Goal: Information Seeking & Learning: Learn about a topic

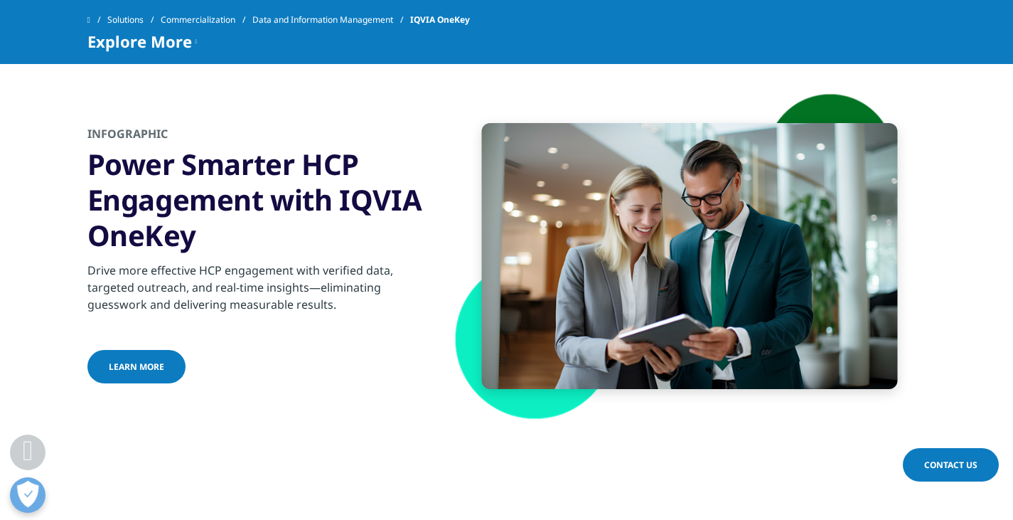
scroll to position [3120, 0]
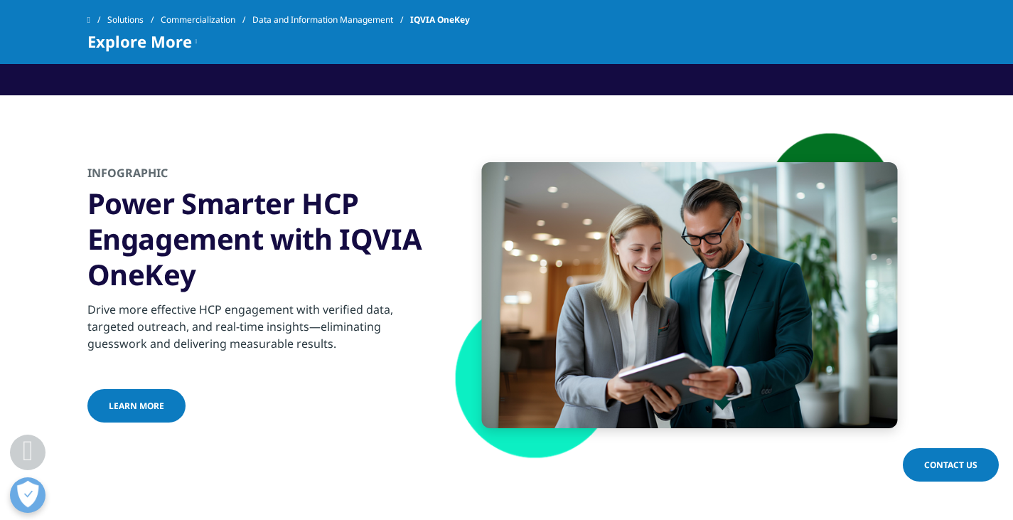
click at [148, 405] on span "LEARN MORE" at bounding box center [136, 406] width 55 height 12
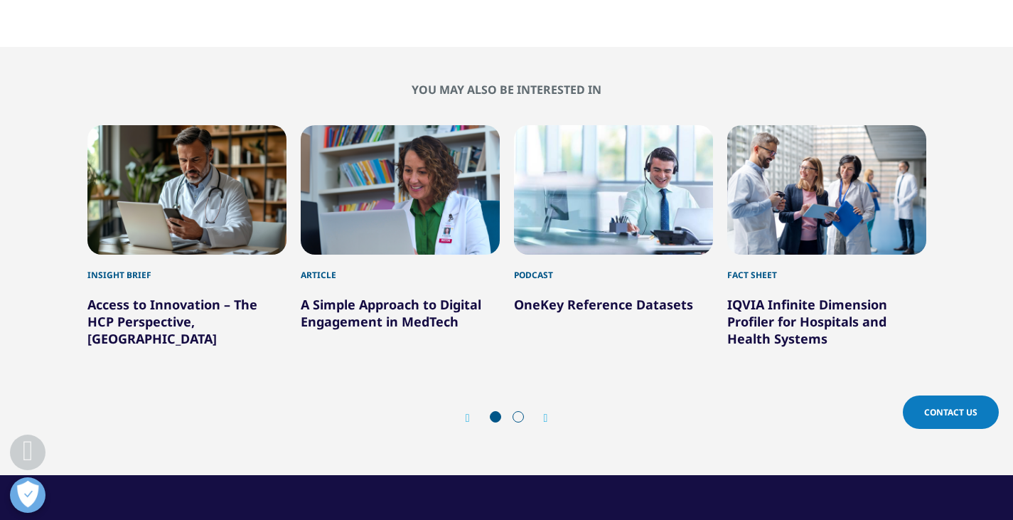
scroll to position [941, 0]
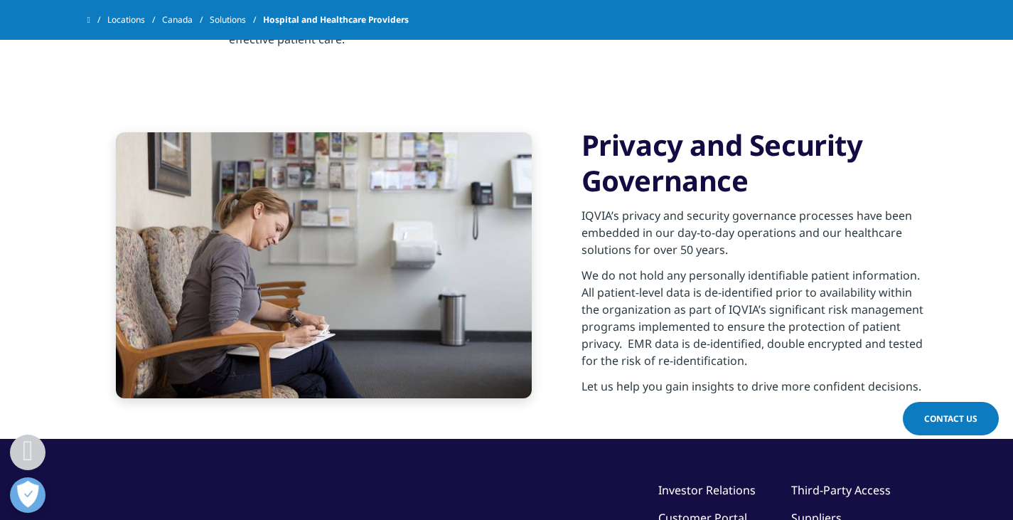
scroll to position [850, 0]
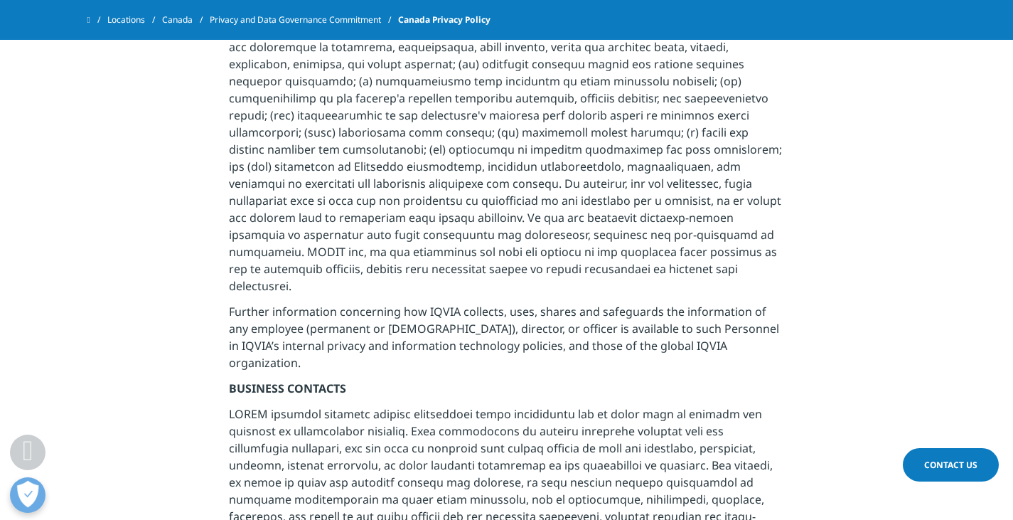
scroll to position [2079, 0]
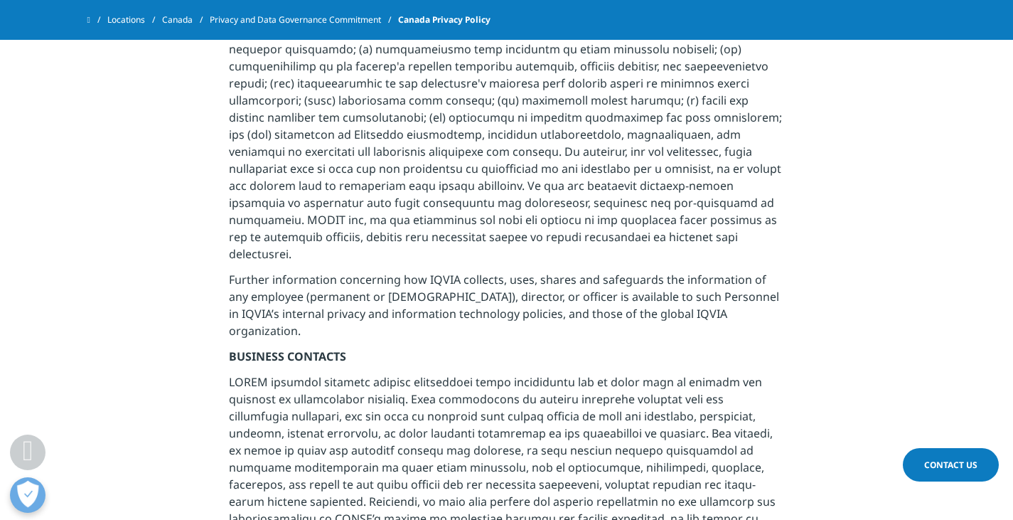
click at [772, 154] on p at bounding box center [506, 113] width 555 height 316
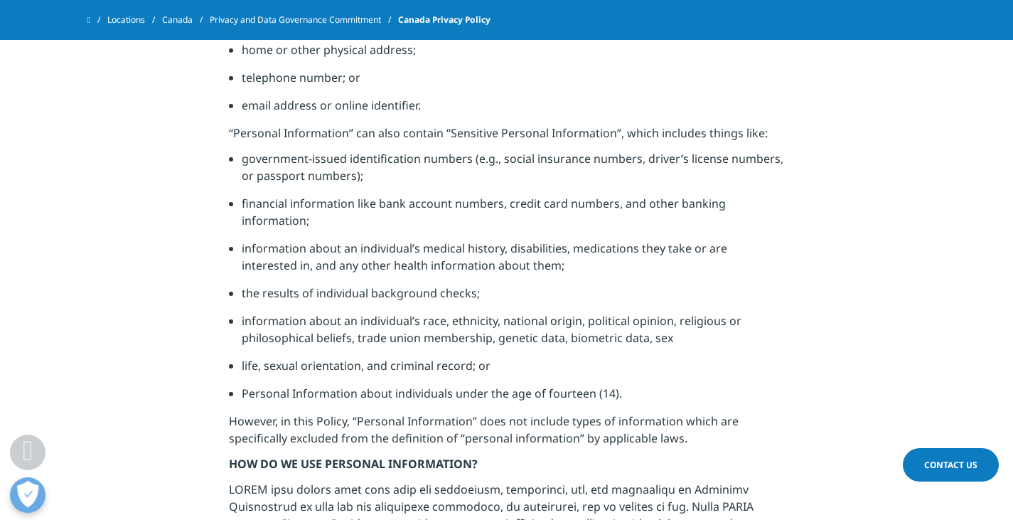
scroll to position [625, 0]
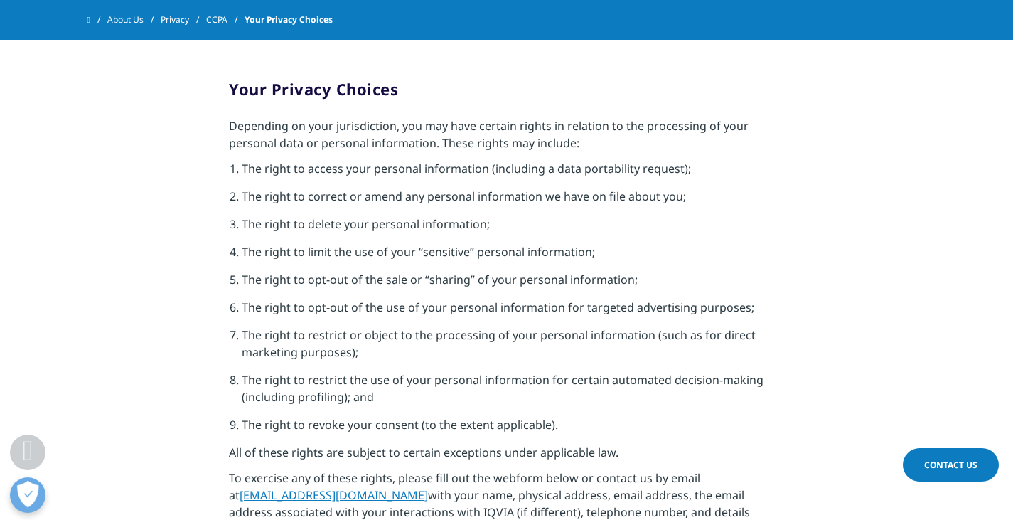
scroll to position [208, 0]
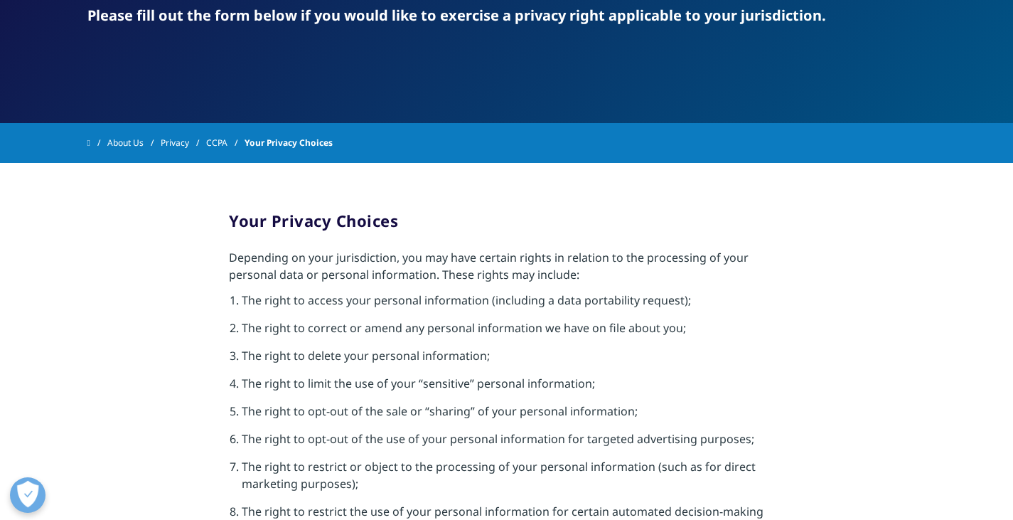
click at [801, 244] on section "Your Privacy Choices Depending on your jurisdiction, you may have certain right…" at bounding box center [506, 501] width 1013 height 677
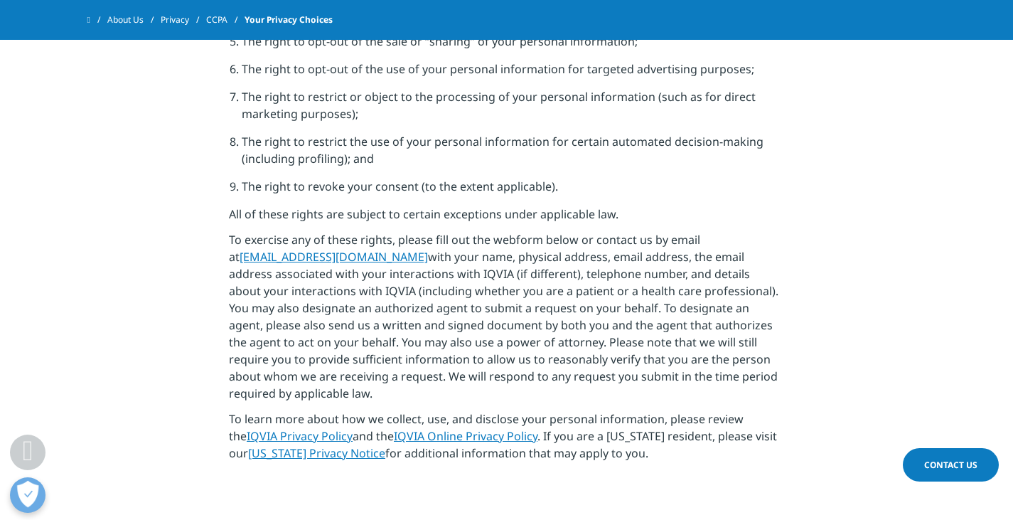
scroll to position [539, 0]
click at [856, 274] on section "Your Privacy Choices Depending on your jurisdiction, you may have certain right…" at bounding box center [506, 130] width 1013 height 677
click at [774, 347] on p "To exercise any of these rights, please fill out the webform below or contact u…" at bounding box center [506, 319] width 555 height 179
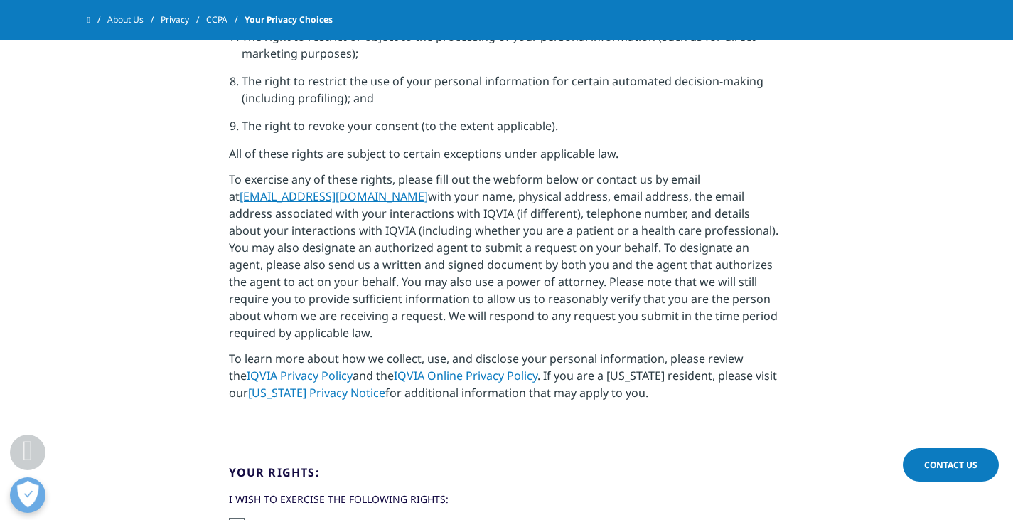
scroll to position [628, 0]
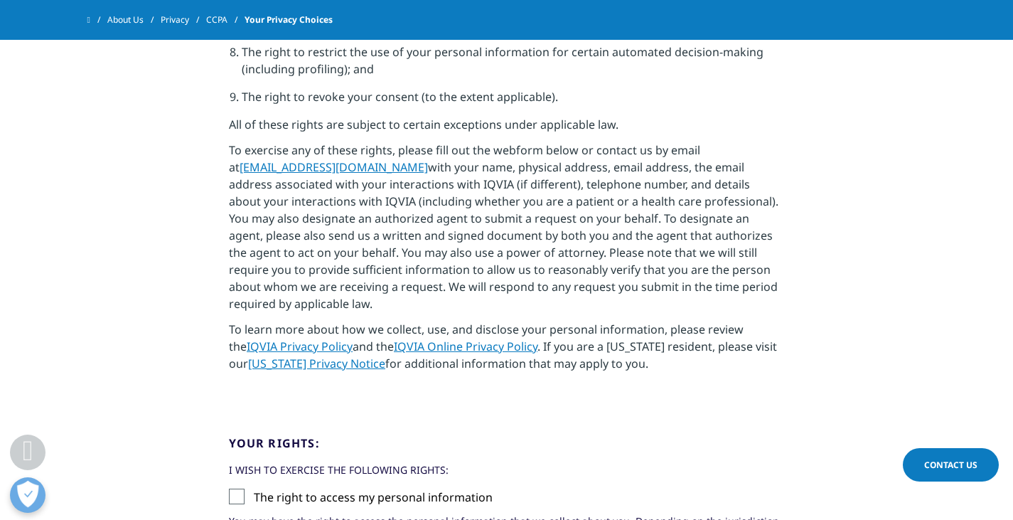
click at [896, 212] on section "Your Privacy Choices Depending on your jurisdiction, you may have certain right…" at bounding box center [506, 41] width 1013 height 677
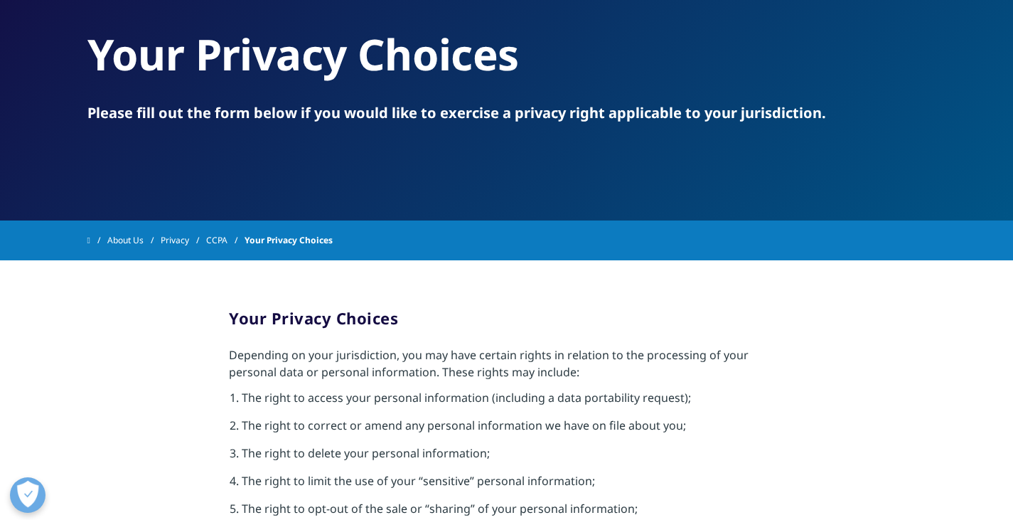
scroll to position [124, 0]
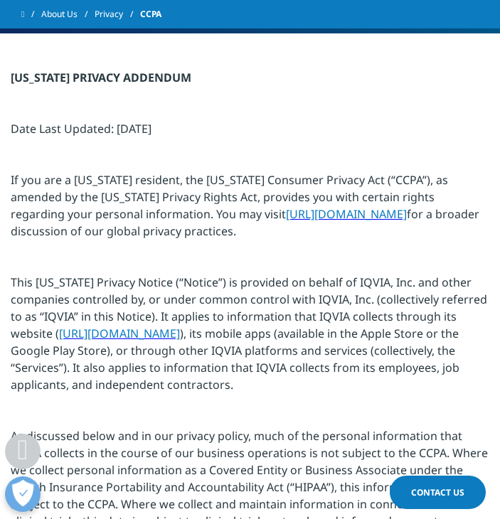
scroll to position [420, 0]
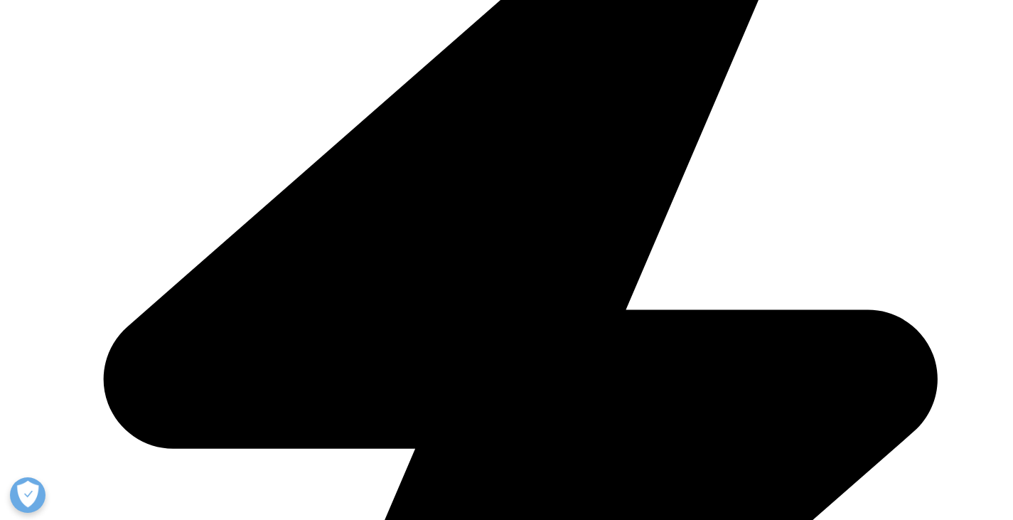
scroll to position [1708, 0]
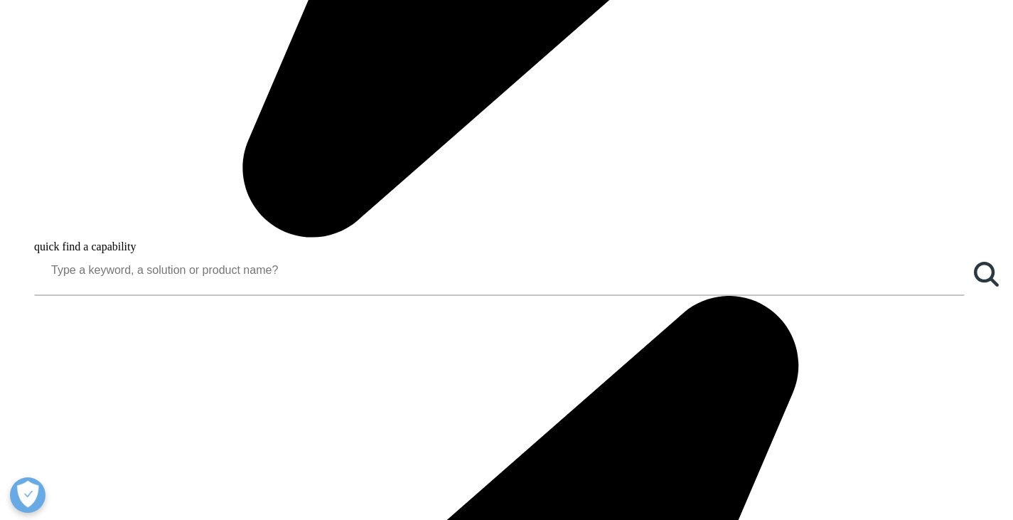
scroll to position [1233, 0]
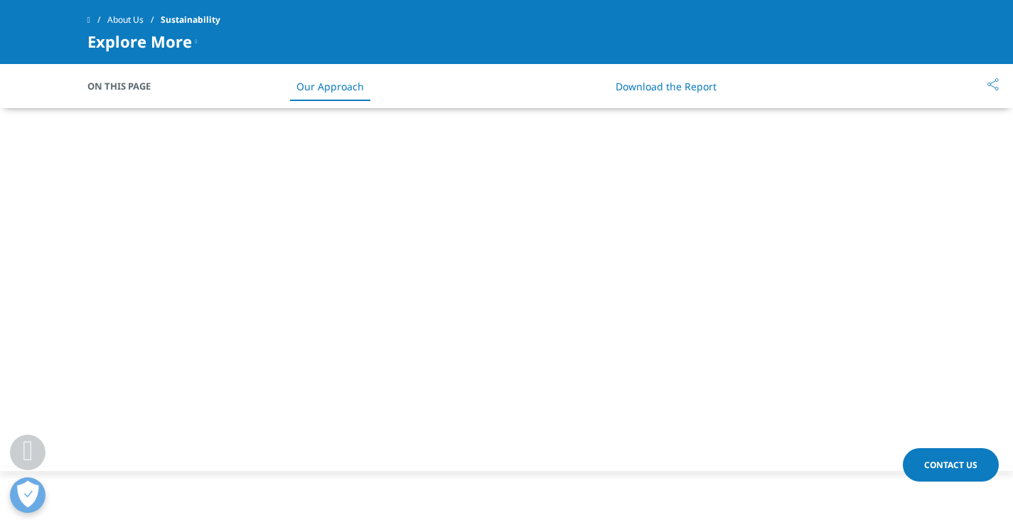
scroll to position [759, 0]
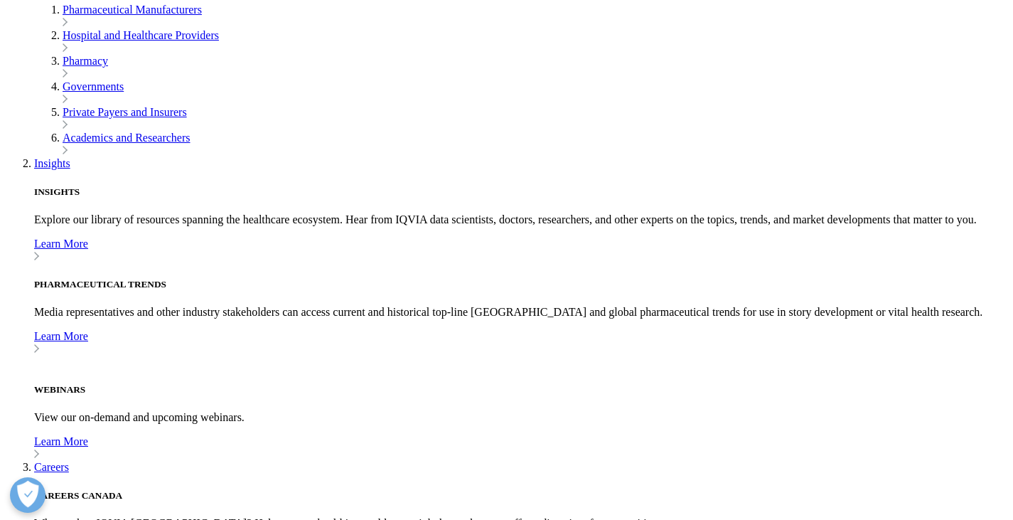
scroll to position [437, 0]
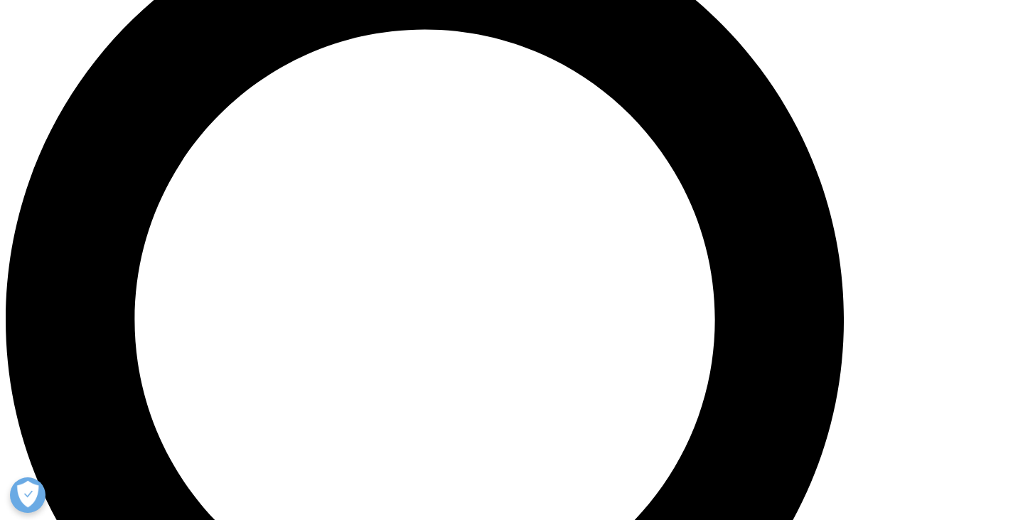
scroll to position [1126, 0]
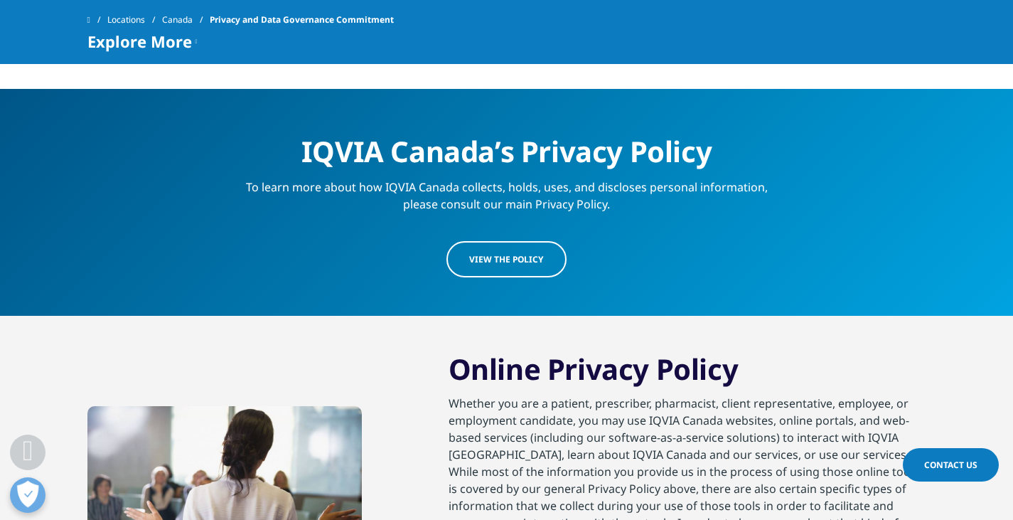
scroll to position [1329, 0]
